Goal: Transaction & Acquisition: Subscribe to service/newsletter

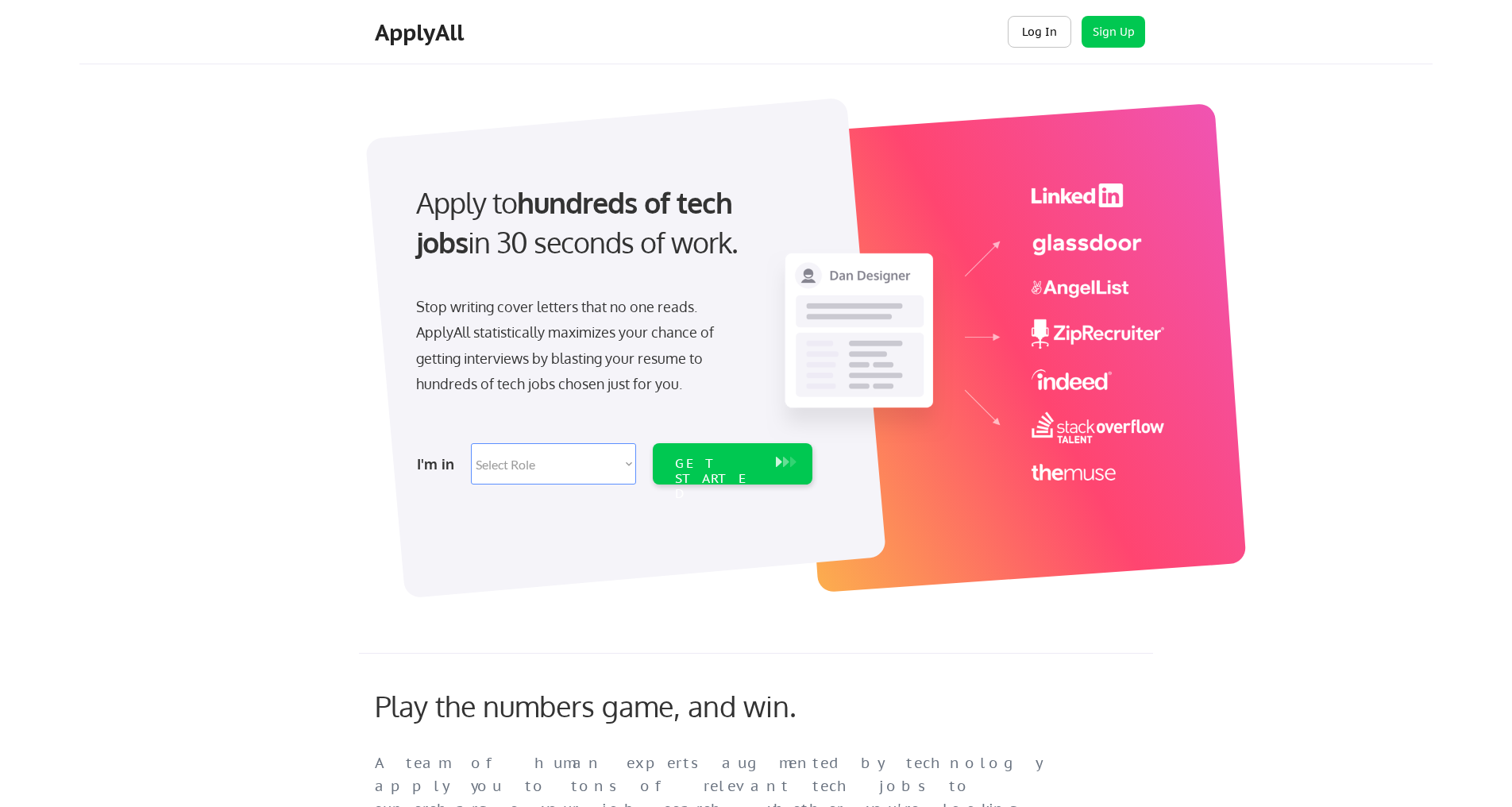
click at [1048, 23] on button "Log In" at bounding box center [1040, 32] width 64 height 32
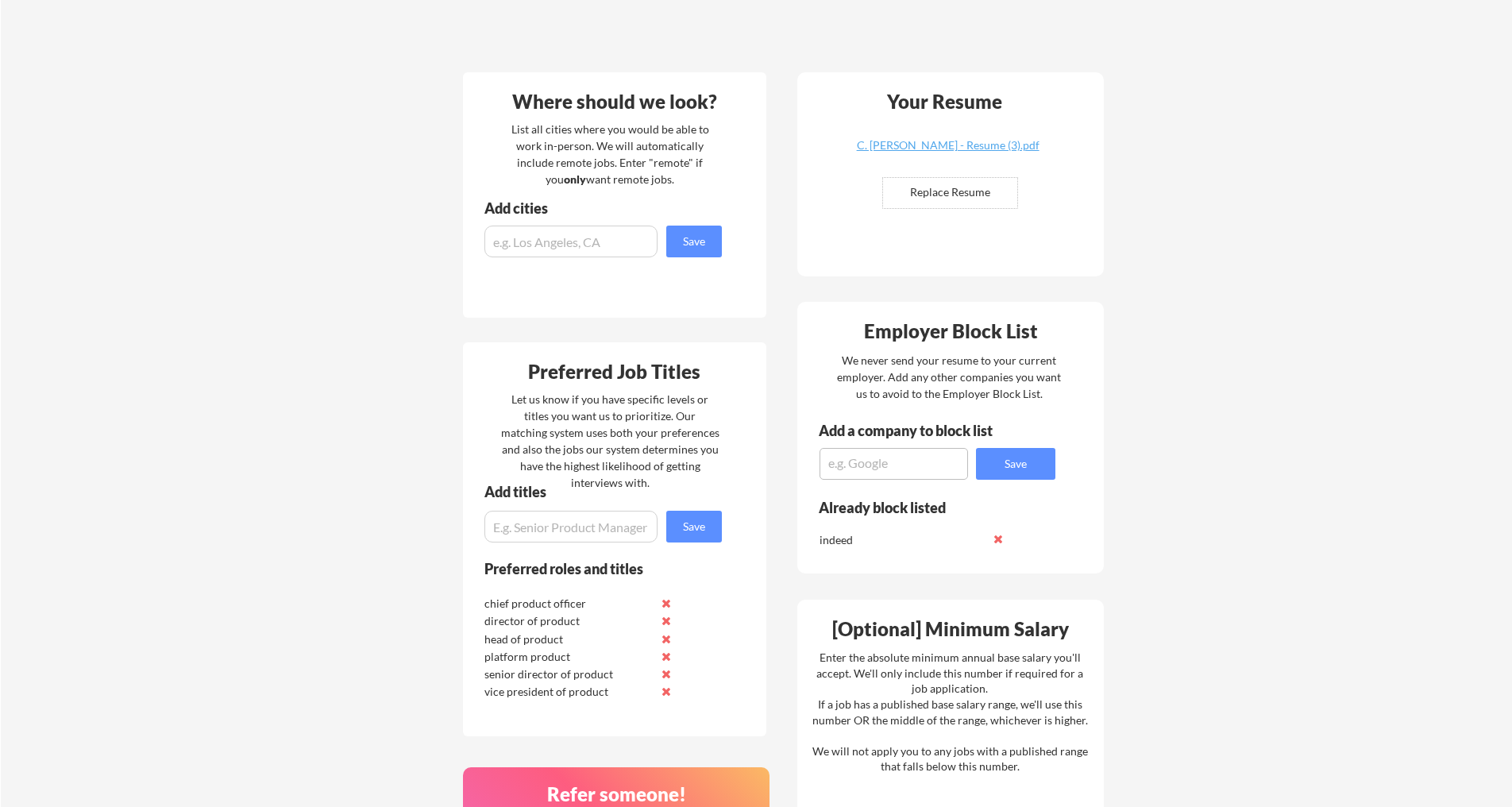
scroll to position [296, 0]
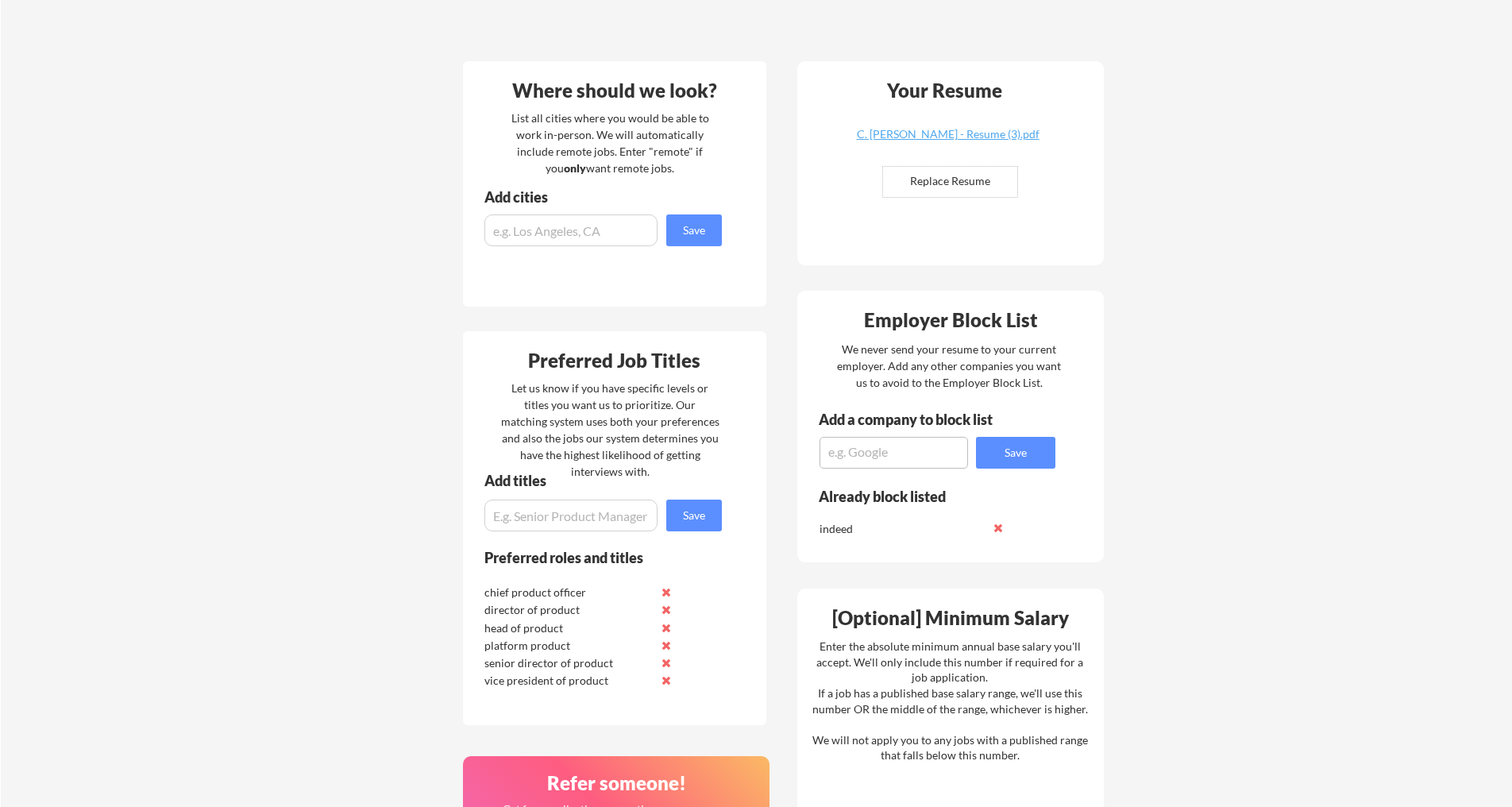
click at [977, 174] on input "file" at bounding box center [950, 182] width 134 height 30
type input "C:\fakepath\C. Quinn Smith - Resume.pdf"
click at [620, 225] on input "input" at bounding box center [570, 230] width 173 height 32
type input "F"
type input "[US_STATE]"
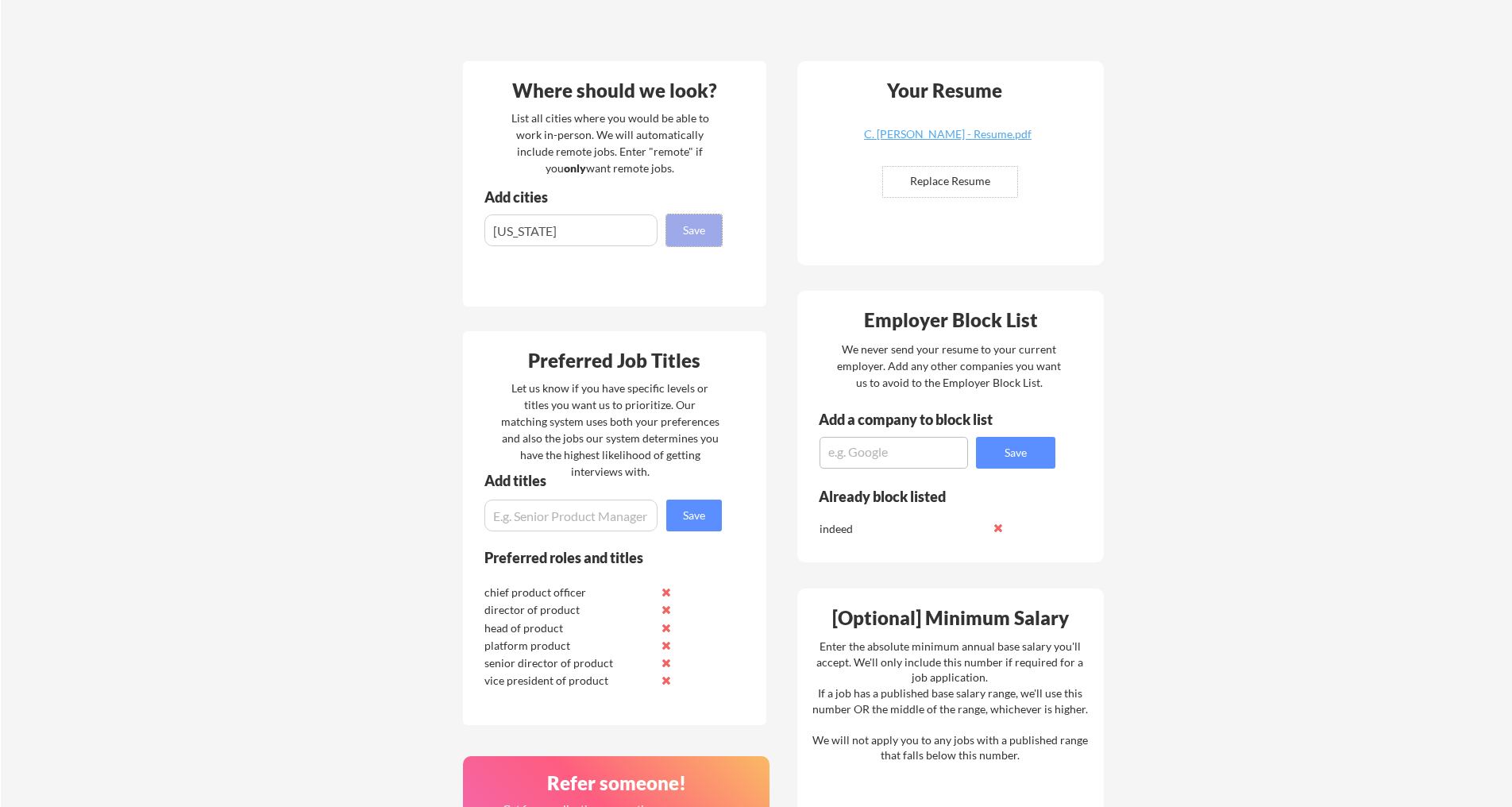
click at [699, 241] on button "Save" at bounding box center [694, 230] width 56 height 32
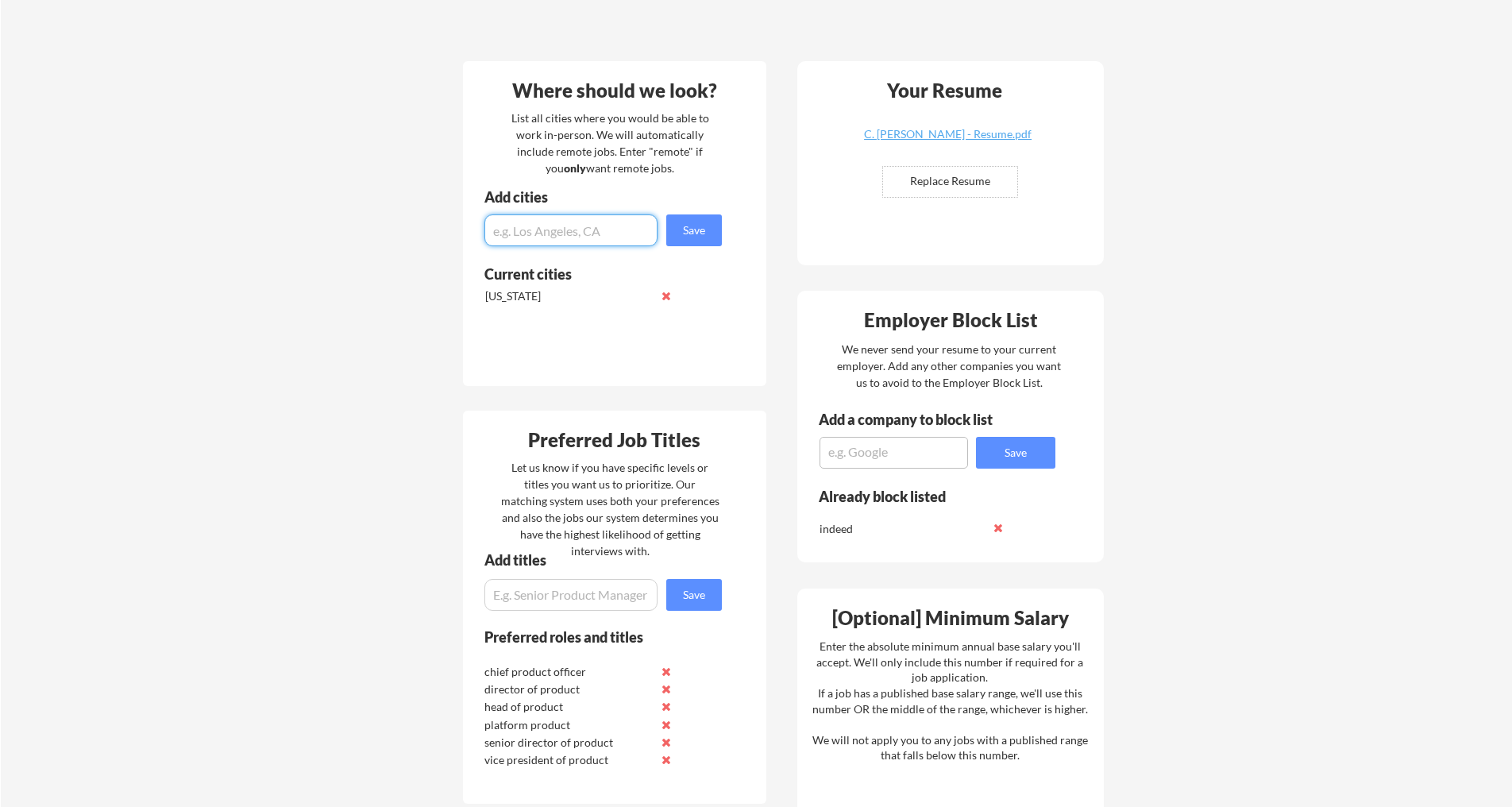
scroll to position [301, 0]
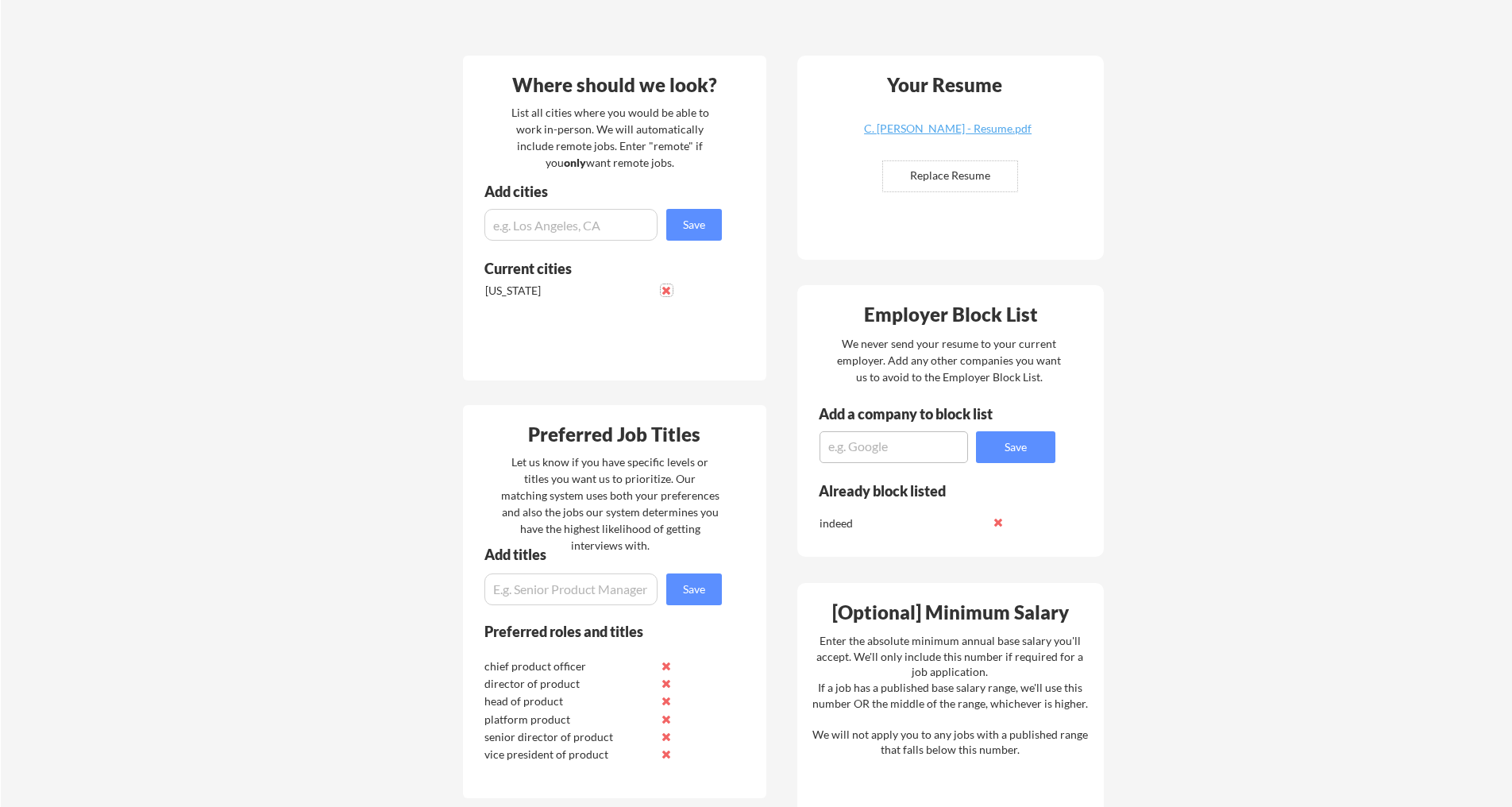
click at [669, 289] on button at bounding box center [666, 290] width 12 height 12
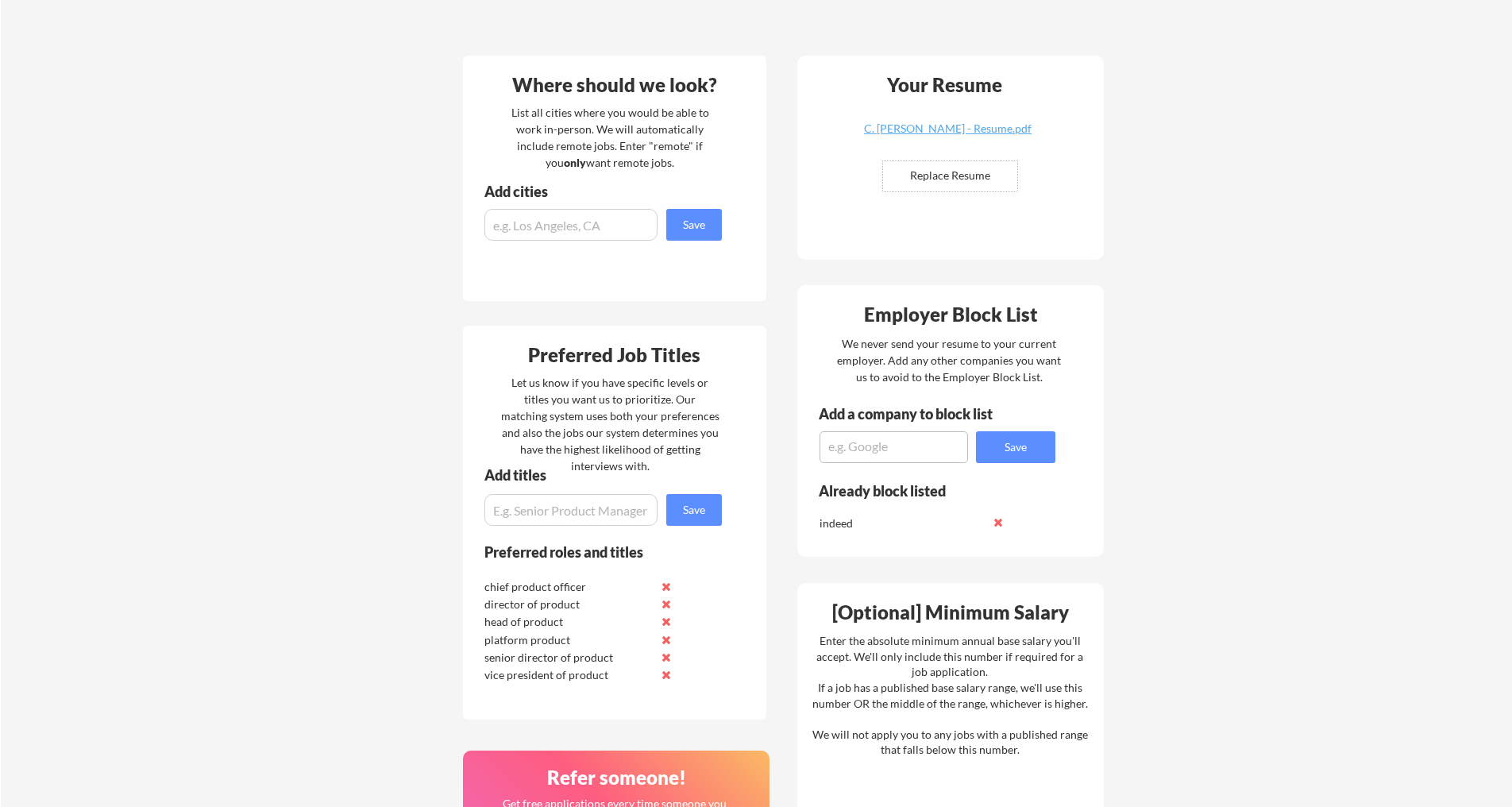
click at [574, 234] on input "input" at bounding box center [570, 225] width 173 height 32
type input "[US_STATE], [GEOGRAPHIC_DATA]"
click at [700, 230] on button "Save" at bounding box center [694, 225] width 56 height 32
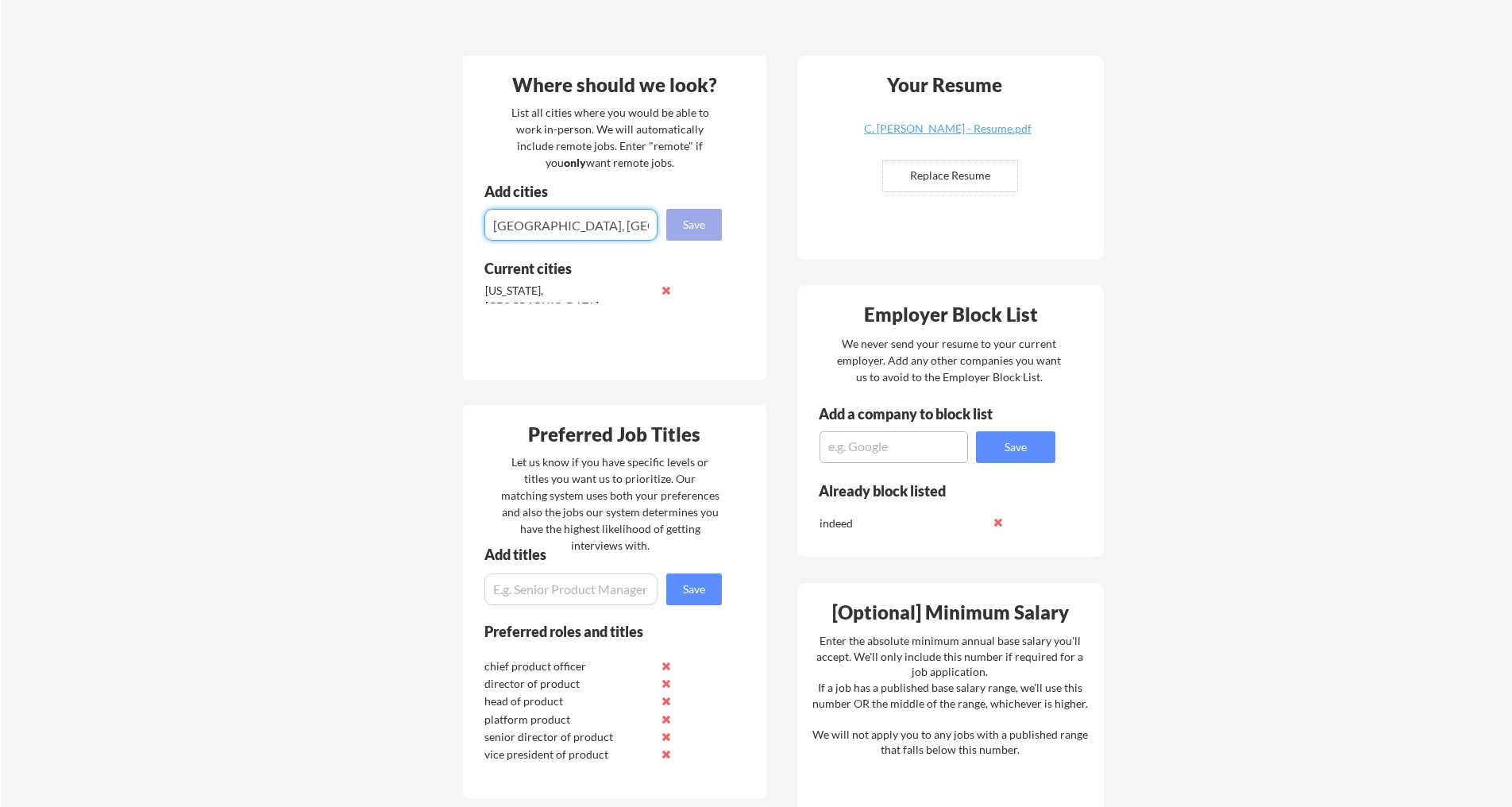
type input "[GEOGRAPHIC_DATA], [GEOGRAPHIC_DATA]"
click at [707, 231] on button "Save" at bounding box center [694, 225] width 56 height 32
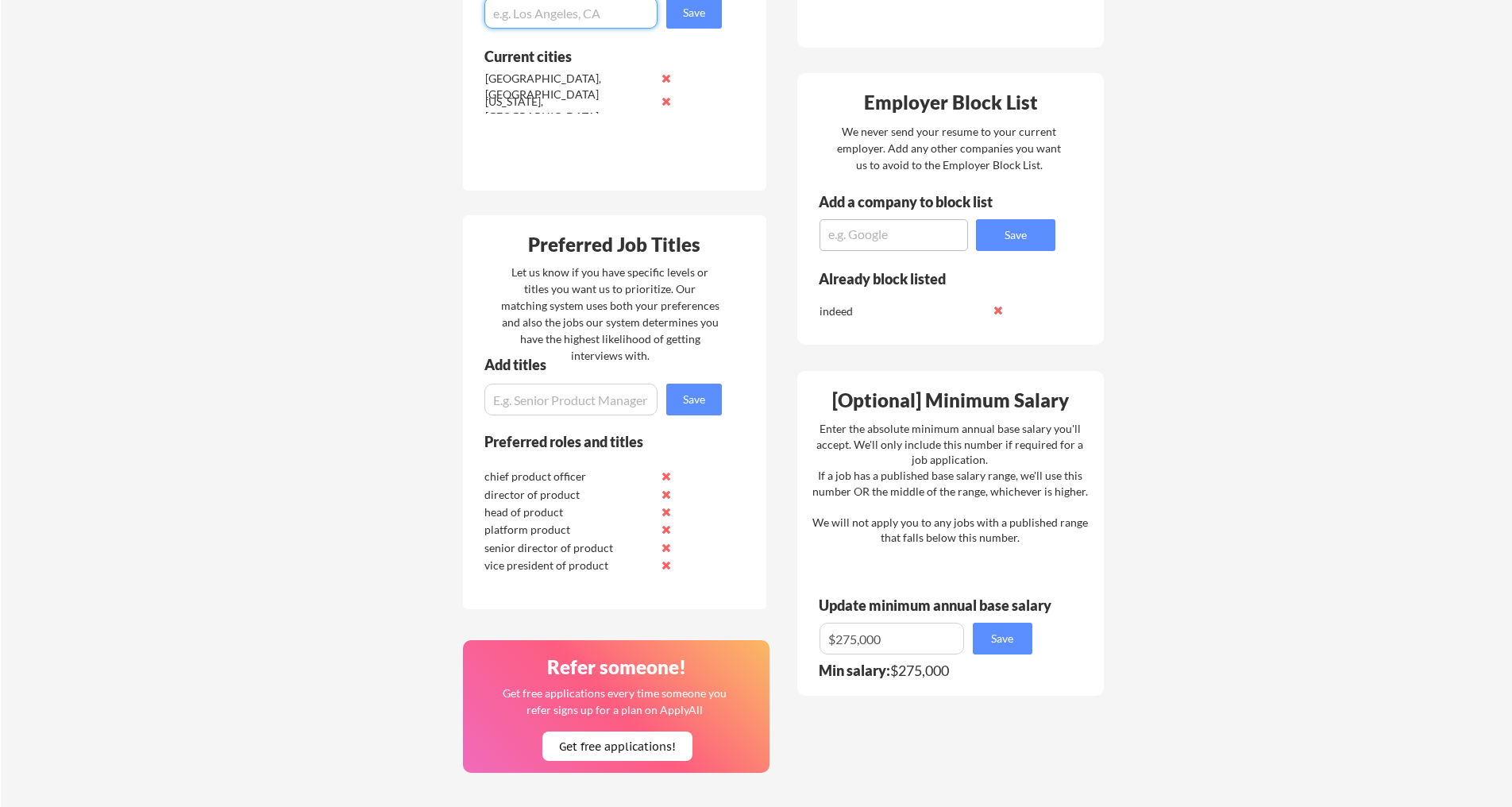
scroll to position [514, 0]
click at [527, 390] on input "input" at bounding box center [570, 398] width 173 height 32
type input "Chief of staff"
click at [692, 402] on button "Save" at bounding box center [694, 398] width 56 height 32
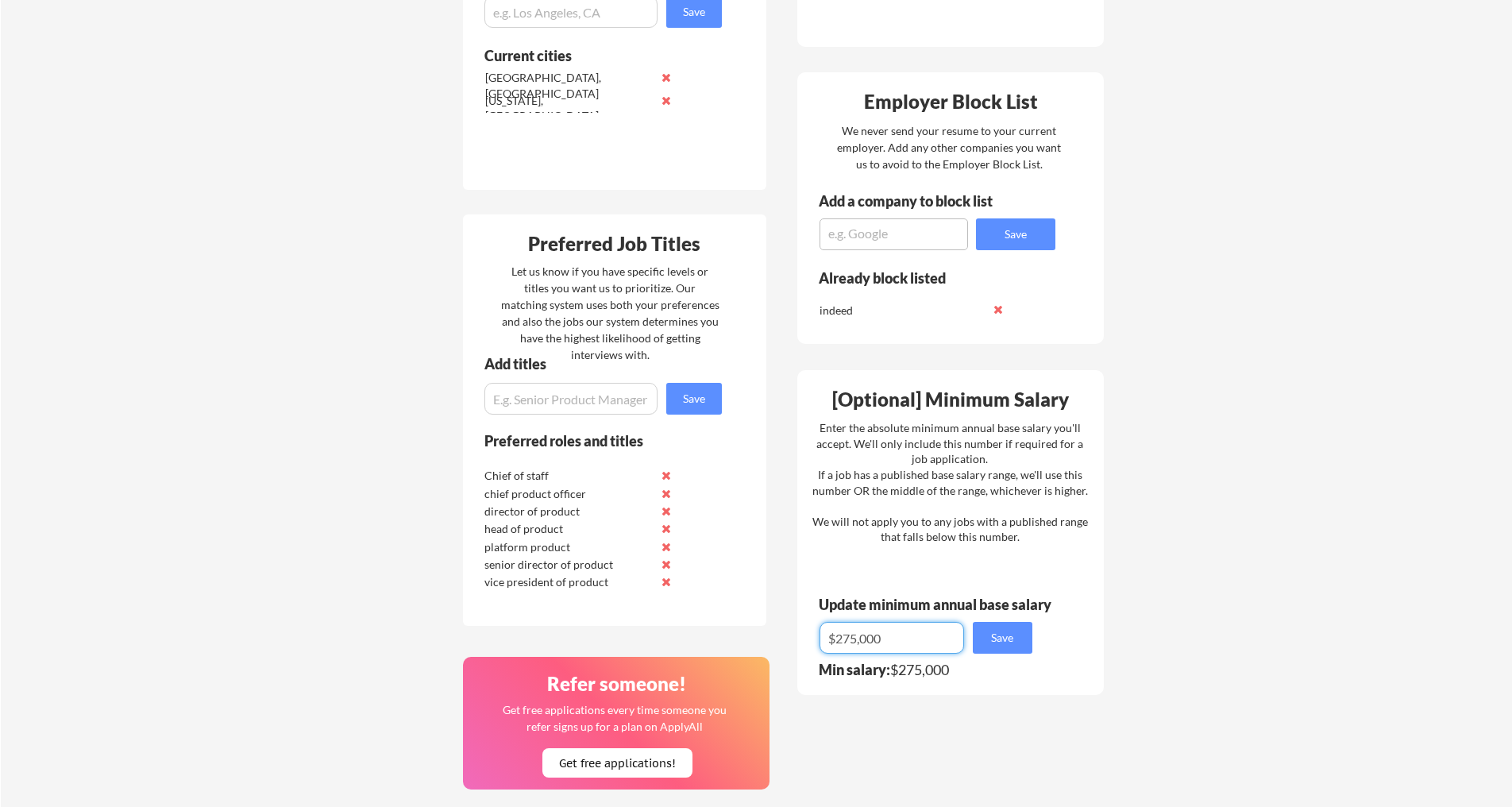
click at [856, 641] on input "input" at bounding box center [891, 637] width 144 height 32
type input "$250,000"
click at [997, 636] on button "Save" at bounding box center [1002, 637] width 60 height 32
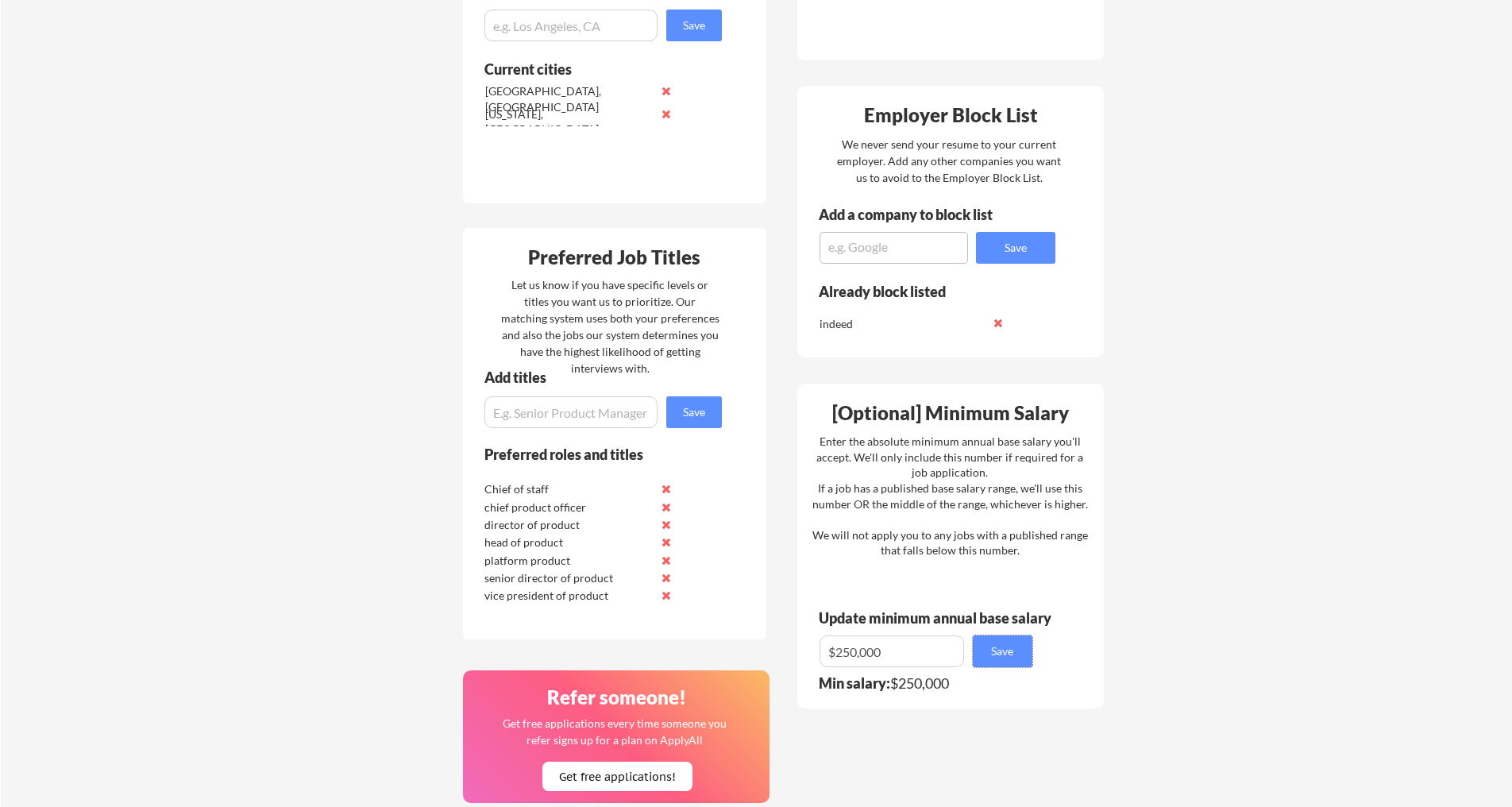
scroll to position [0, 0]
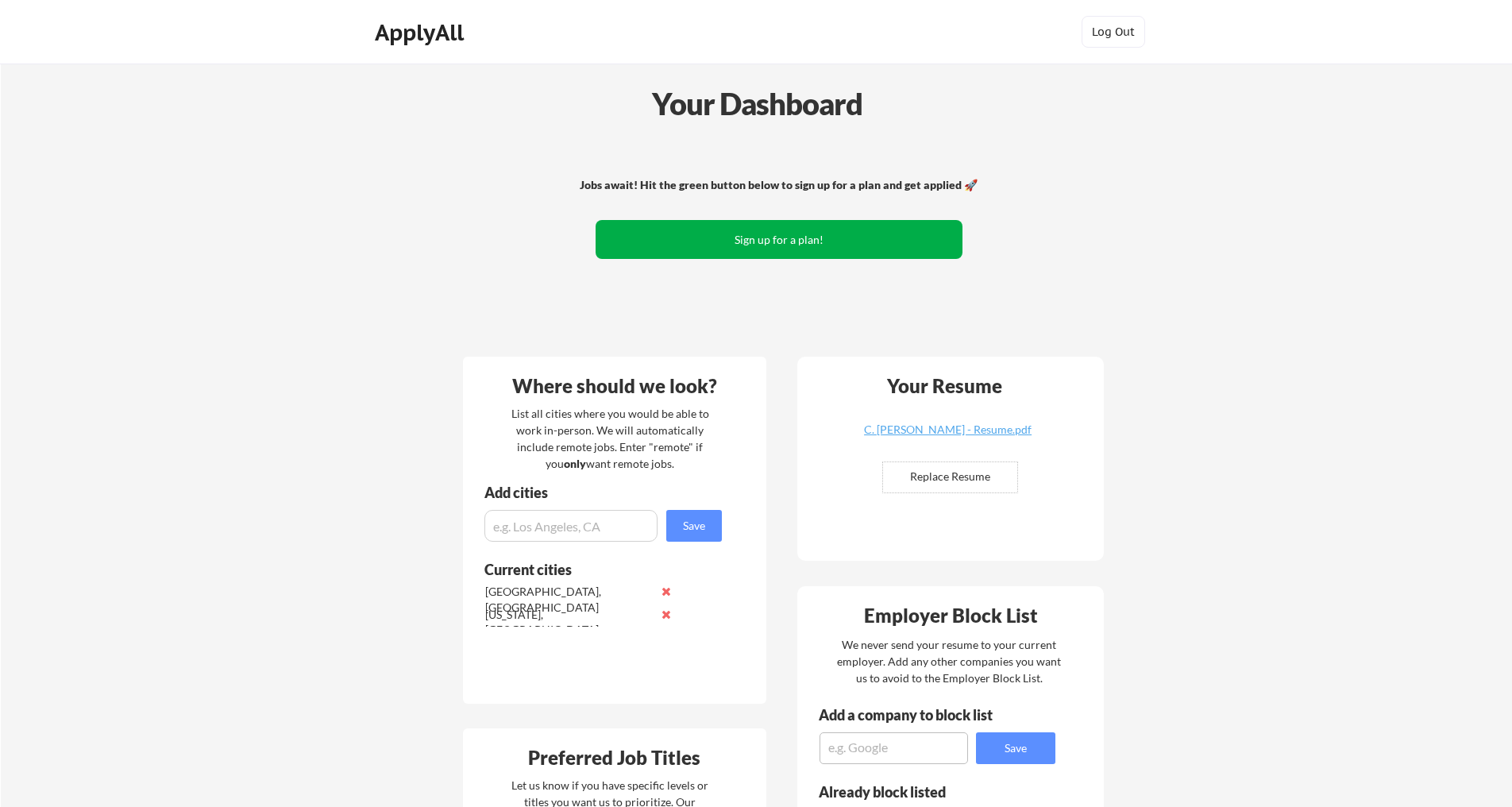
click at [758, 246] on button "Sign up for a plan!" at bounding box center [778, 239] width 366 height 39
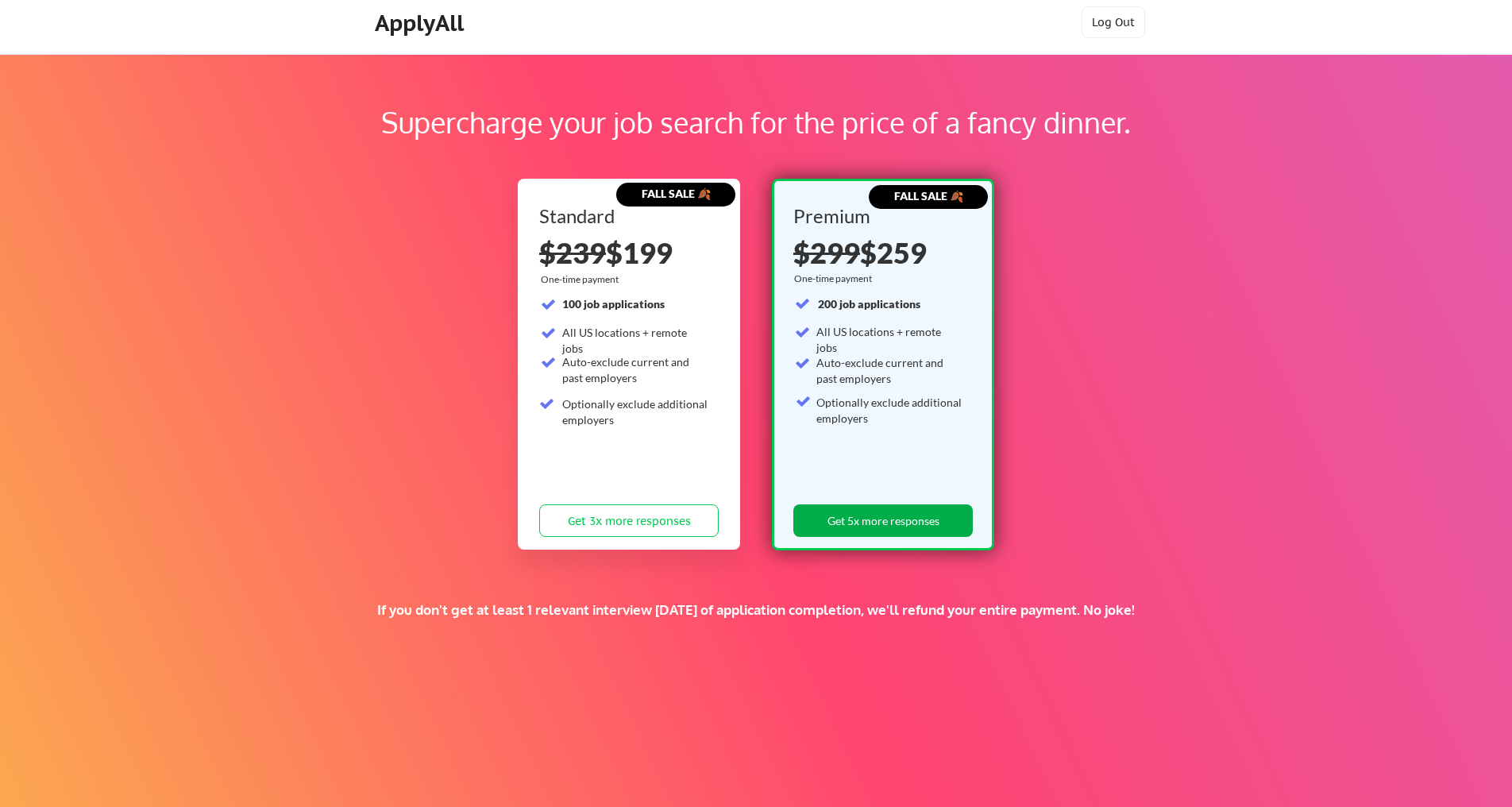
scroll to position [10, 0]
click at [883, 521] on button "Get 5x more responses" at bounding box center [883, 519] width 179 height 33
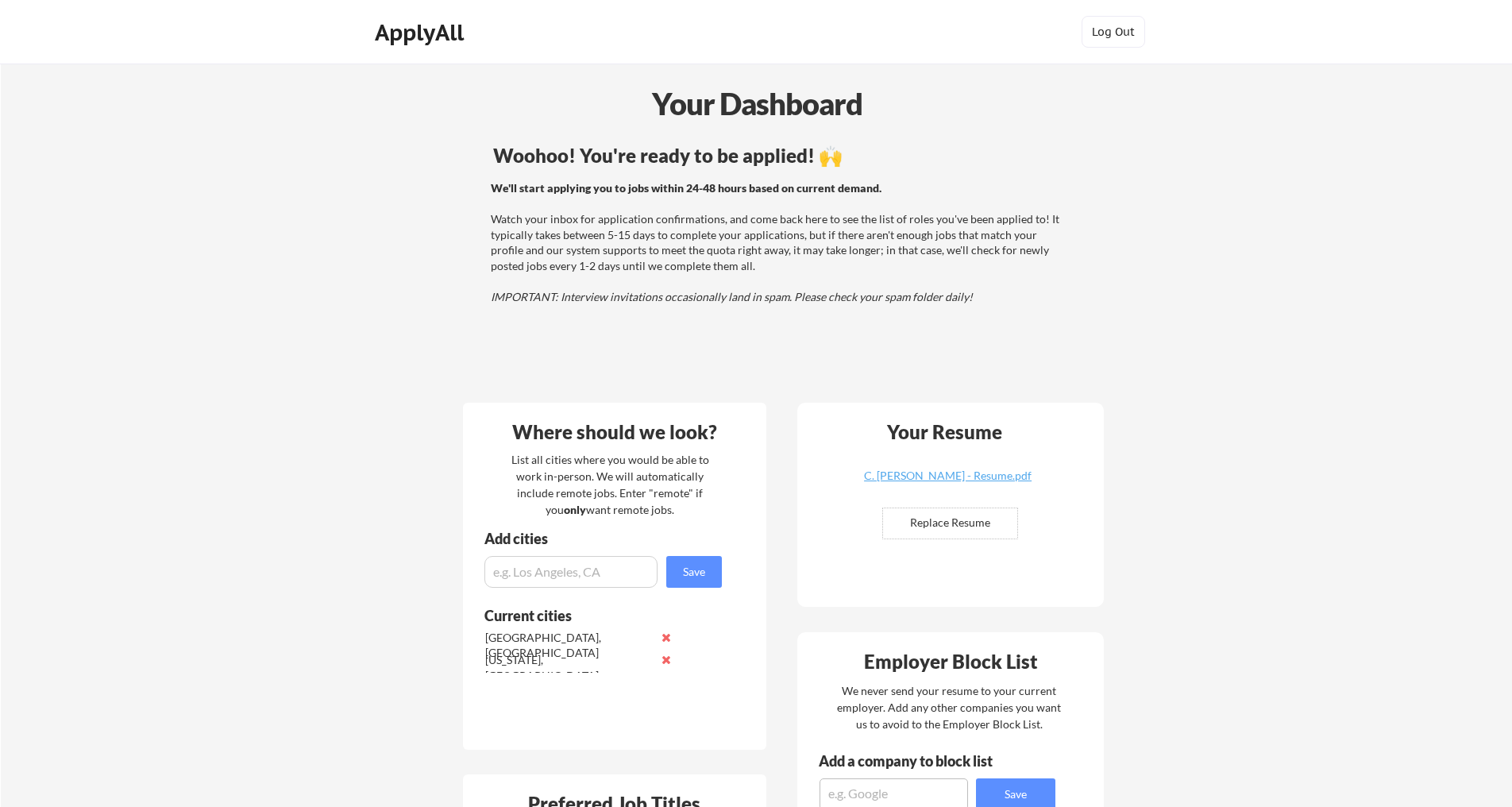
click at [411, 34] on div "ApplyAll" at bounding box center [421, 33] width 94 height 27
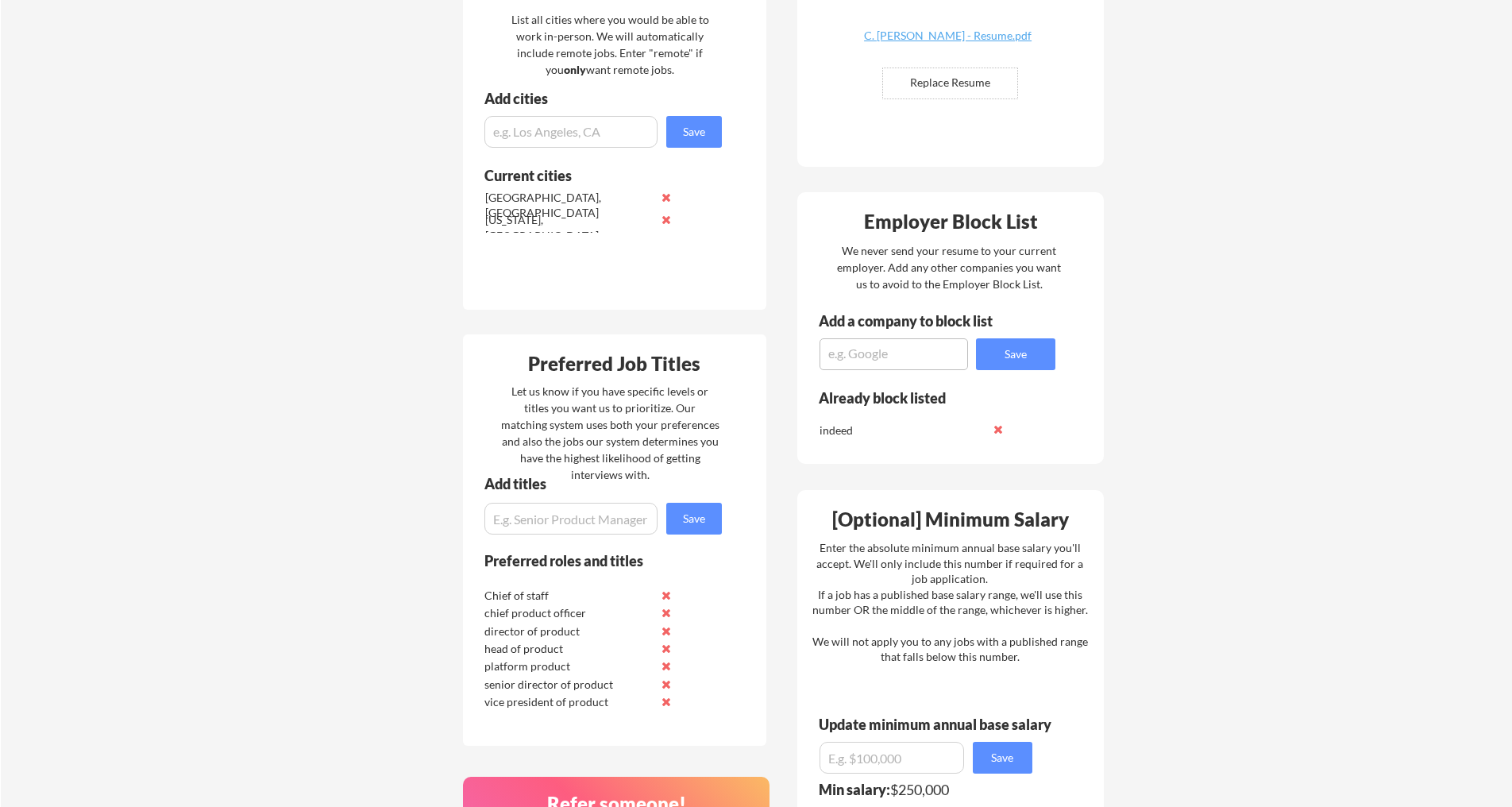
scroll to position [445, 0]
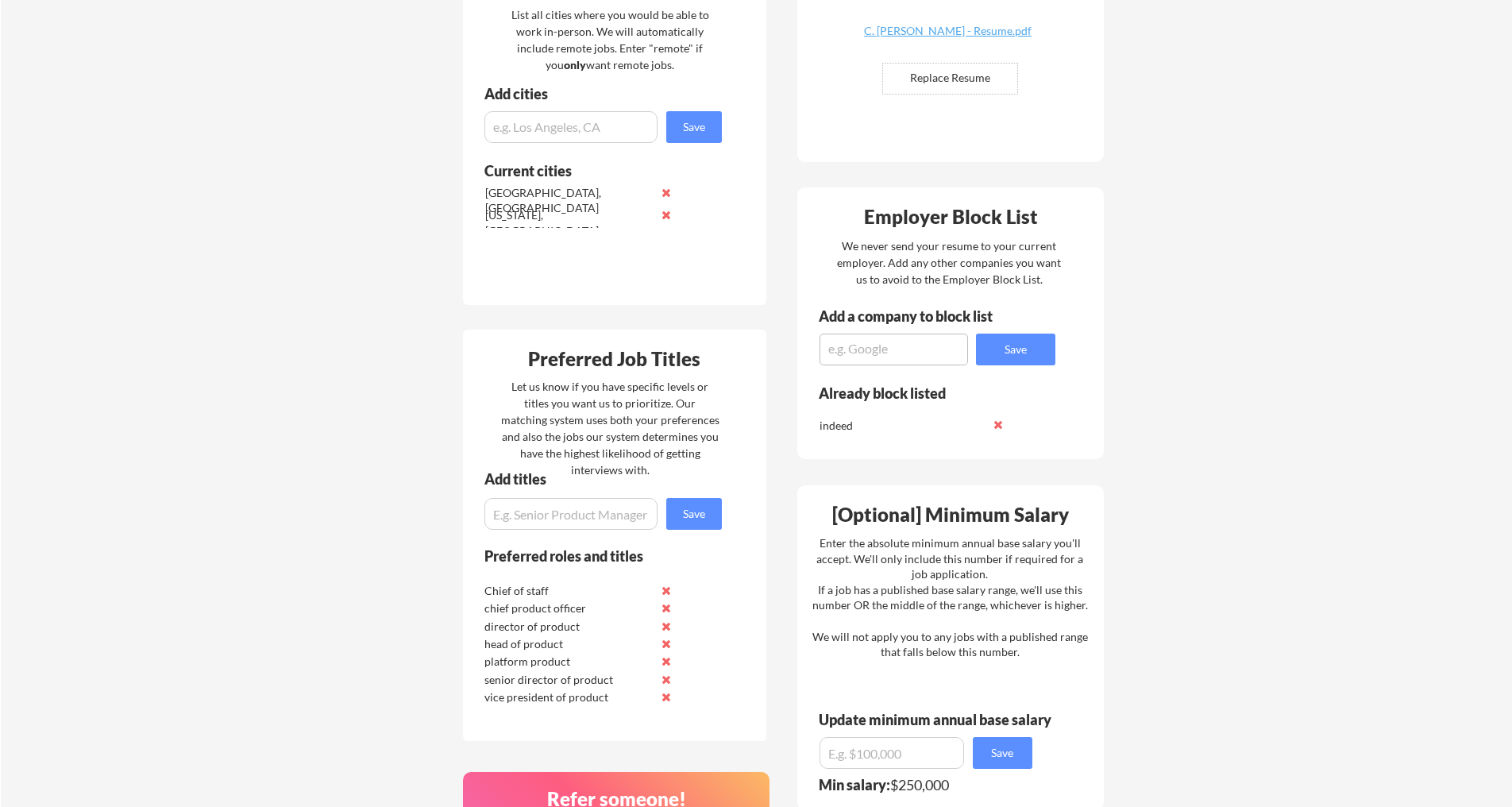
click at [561, 509] on input "input" at bounding box center [570, 514] width 173 height 32
type input "vp, product management"
click at [682, 521] on button "Save" at bounding box center [694, 514] width 56 height 32
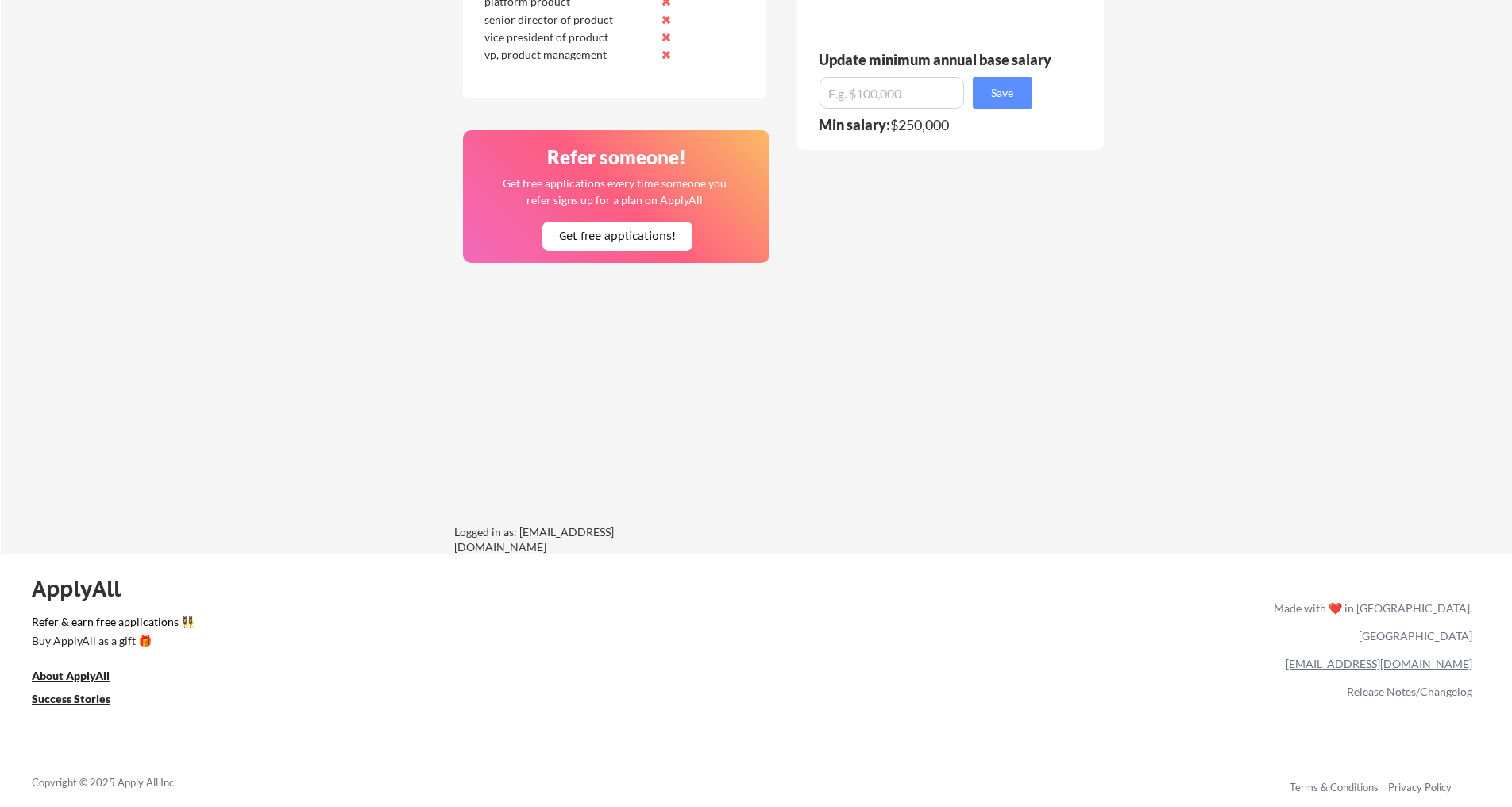
scroll to position [0, 0]
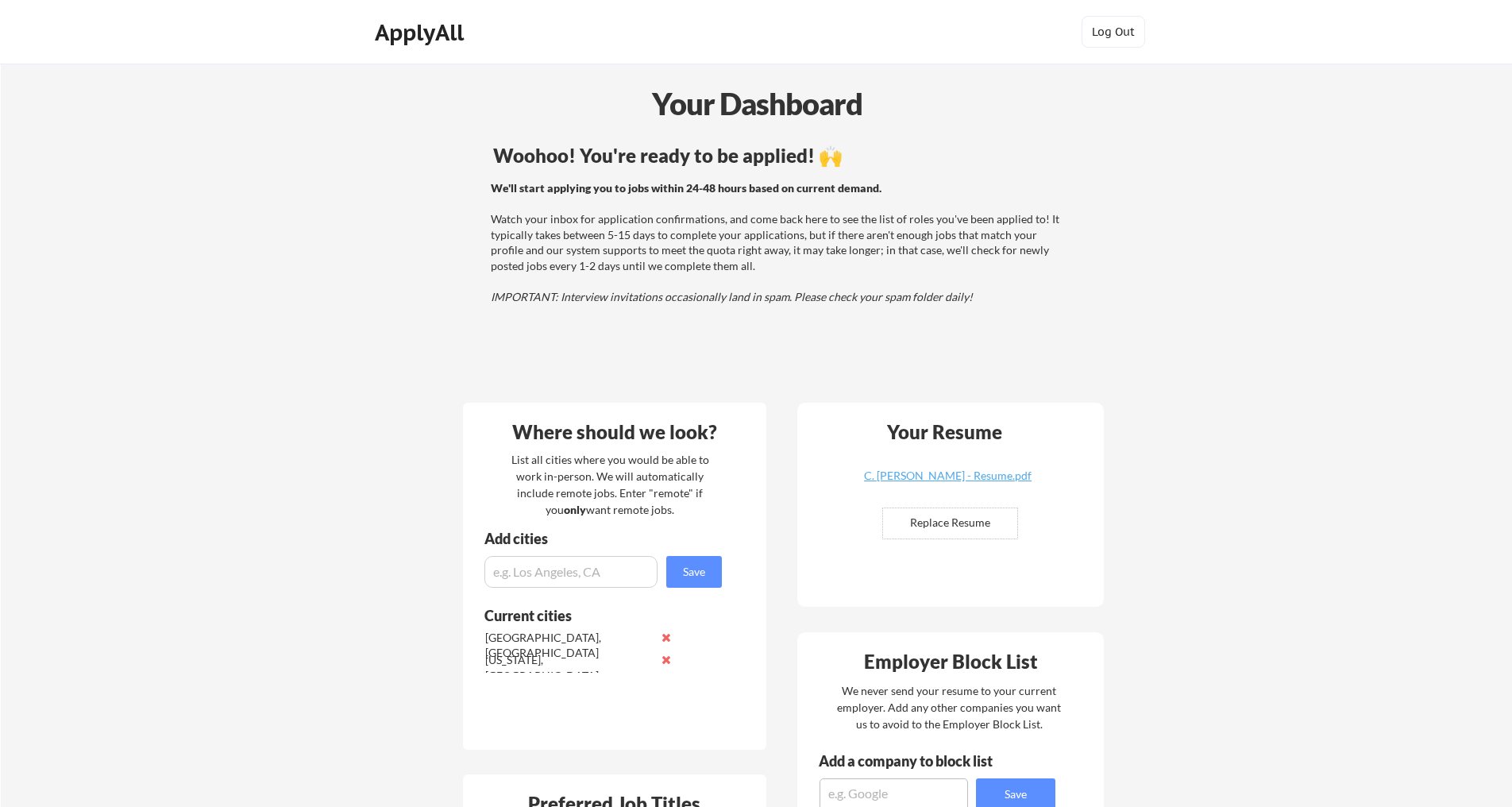
click at [437, 37] on div "ApplyAll" at bounding box center [421, 33] width 94 height 27
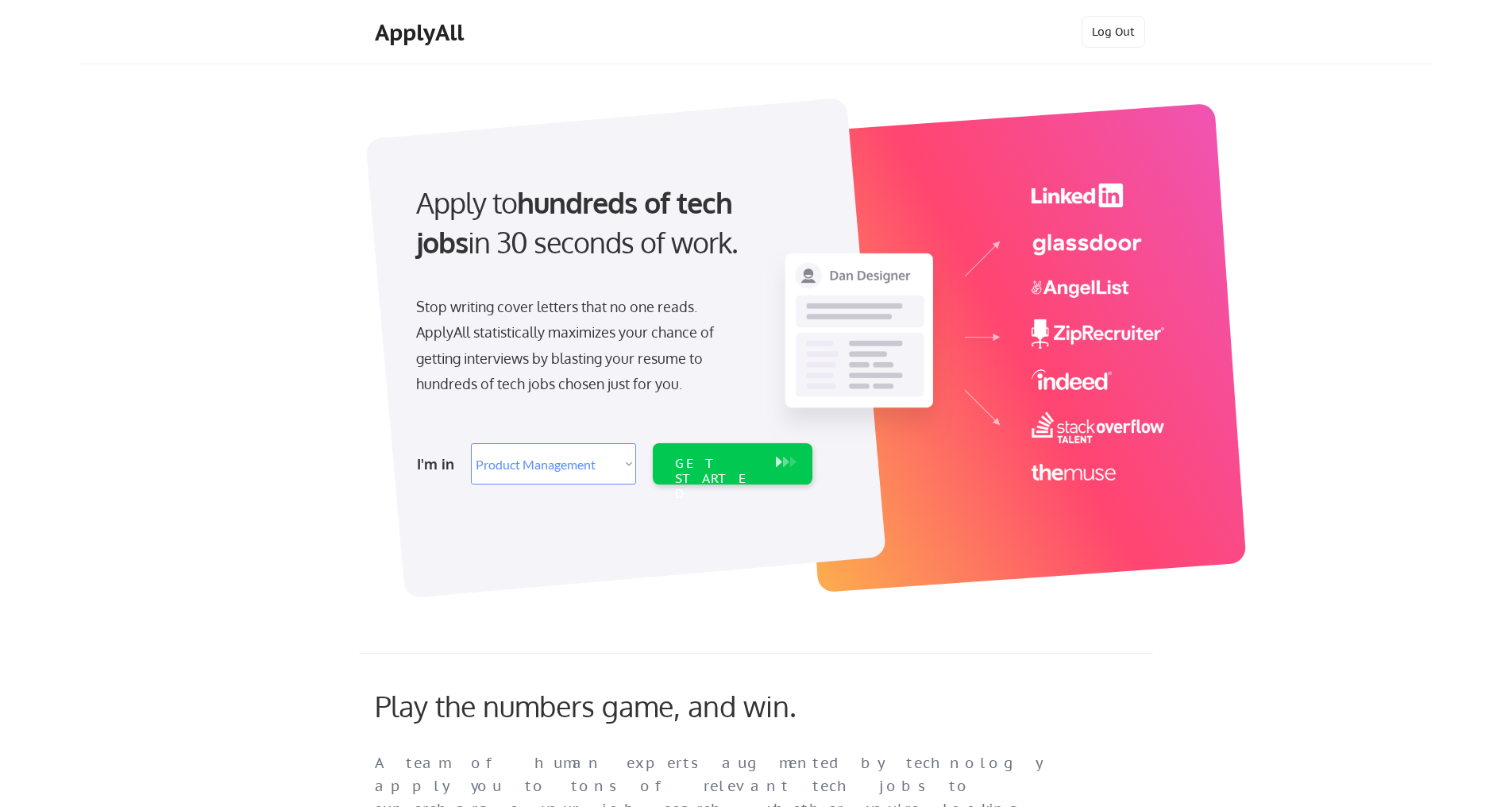
select select ""product""
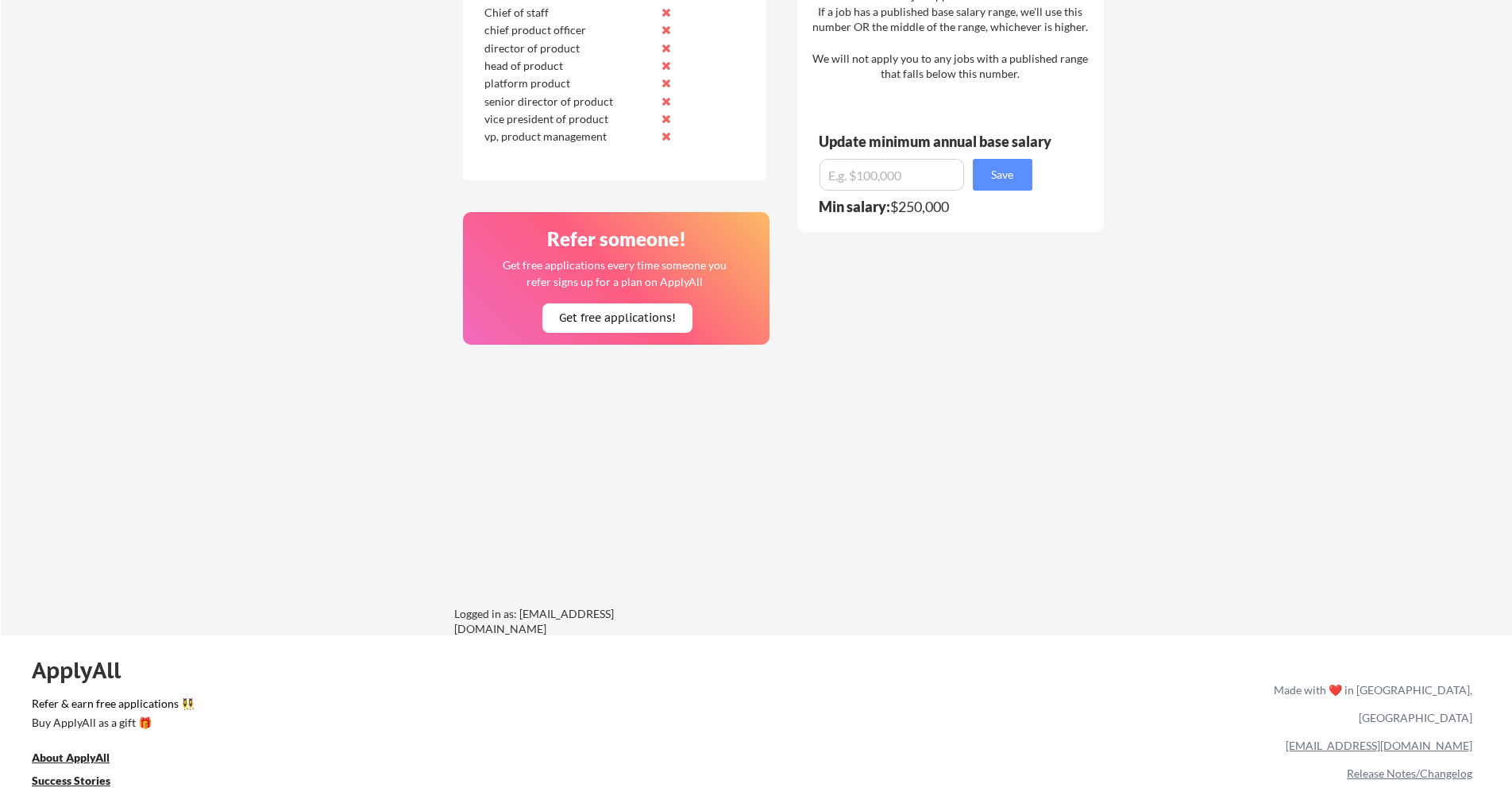
scroll to position [1104, 0]
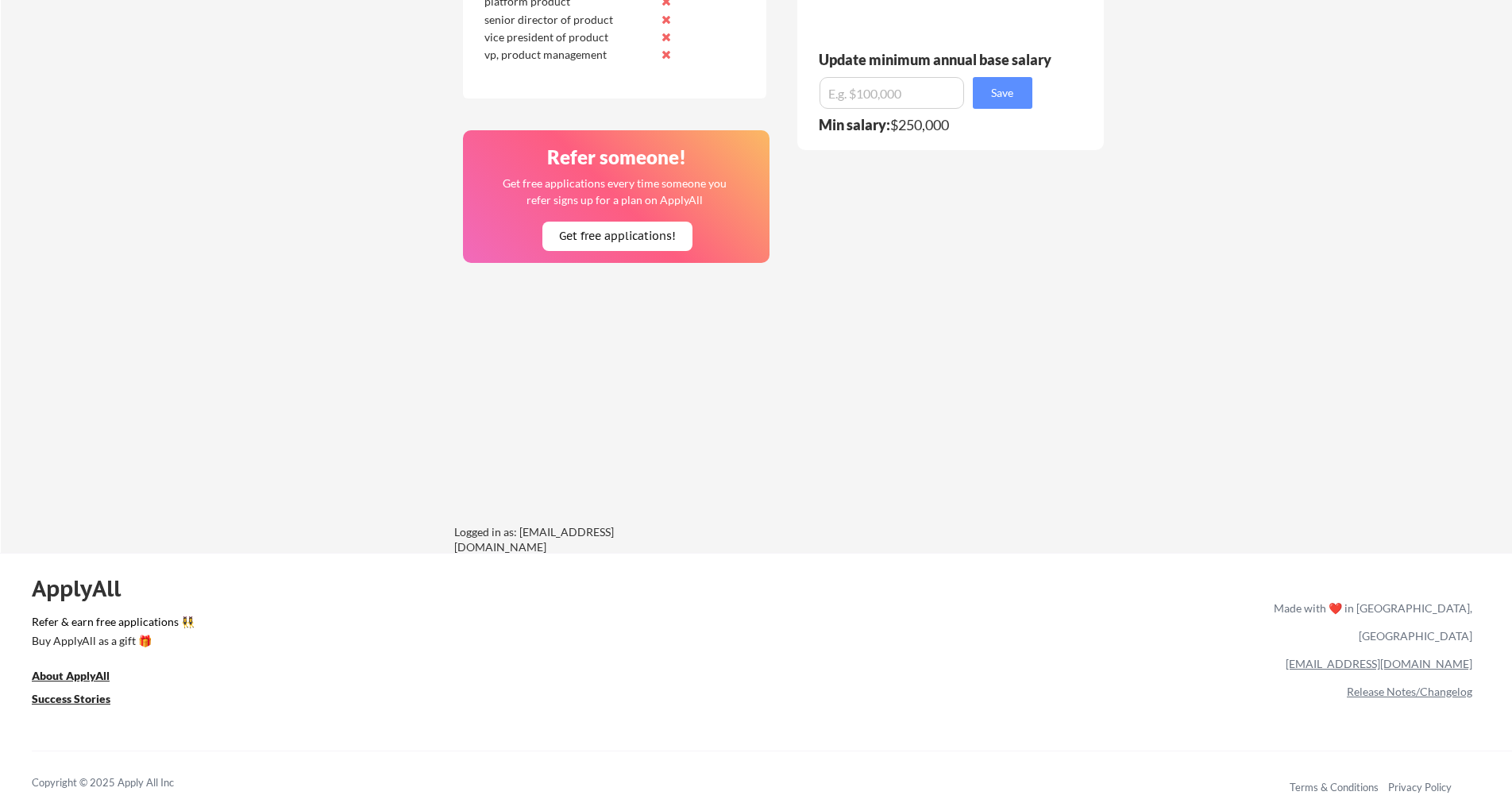
click at [1375, 604] on div "Made with ❤️ in [GEOGRAPHIC_DATA], [GEOGRAPHIC_DATA]" at bounding box center [1369, 622] width 205 height 56
click at [53, 678] on u "About ApplyAll" at bounding box center [71, 675] width 78 height 14
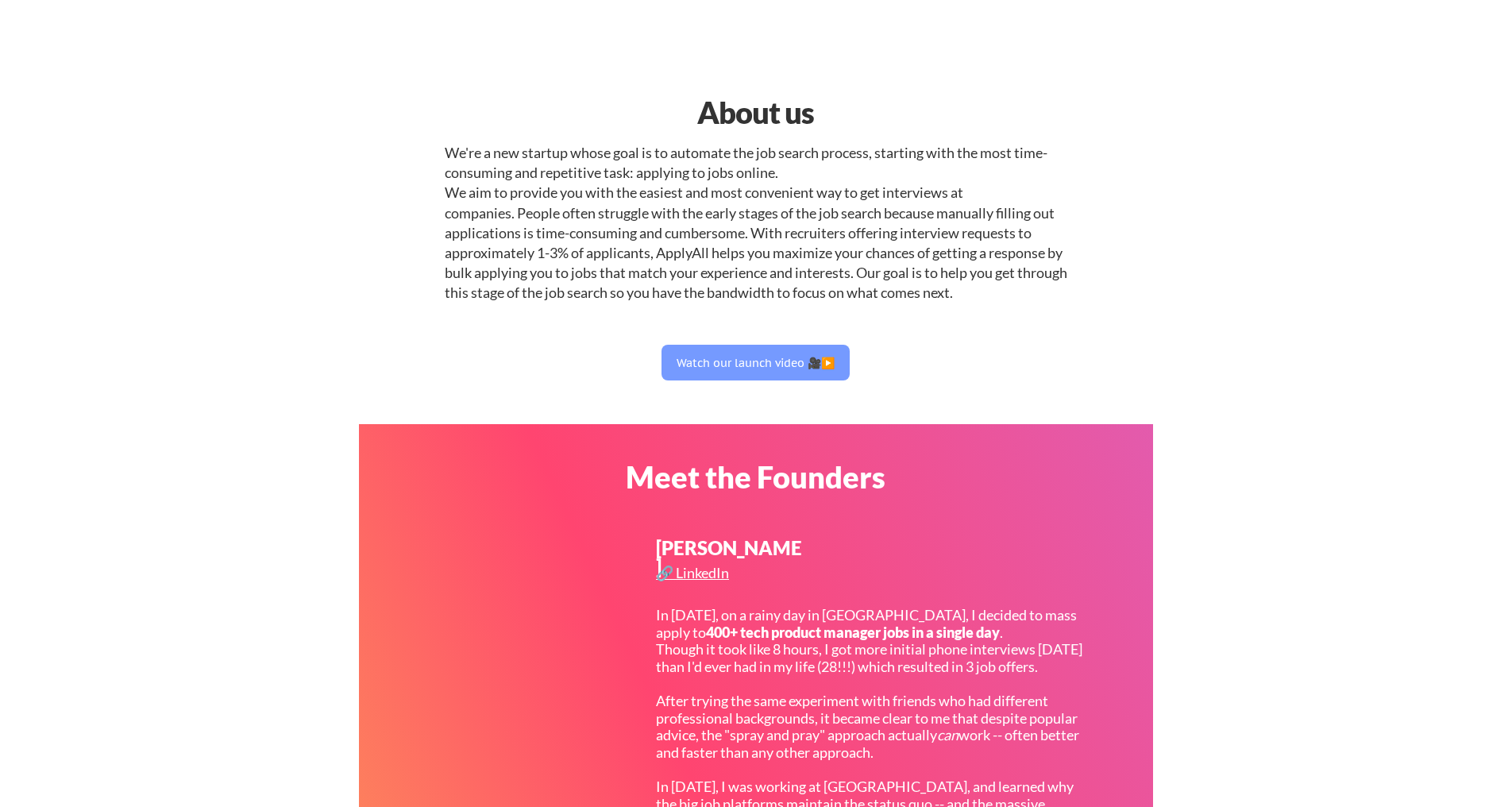
select select ""product""
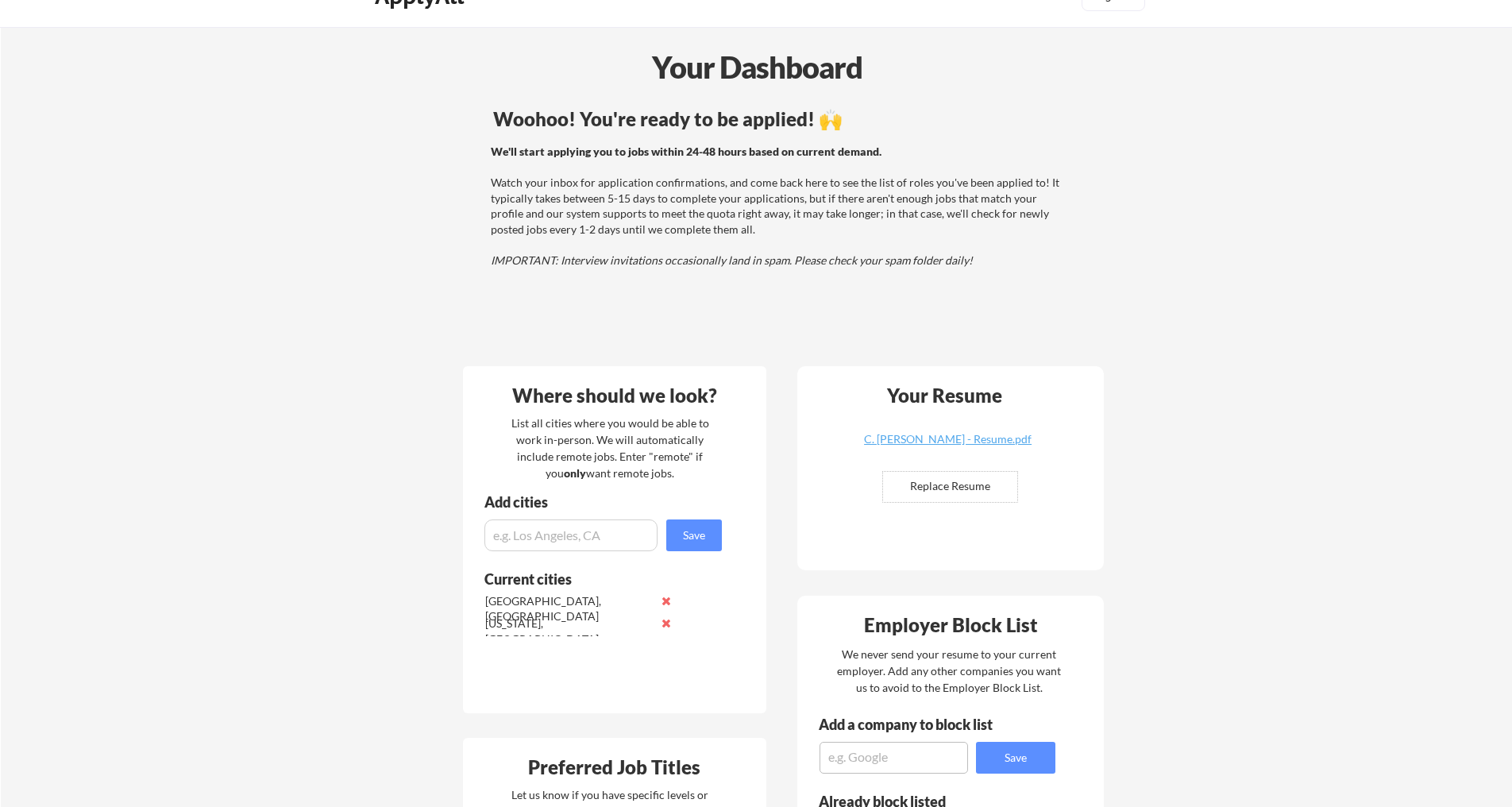
scroll to position [34, 0]
